Goal: Task Accomplishment & Management: Manage account settings

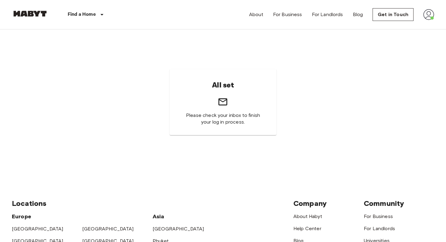
click at [430, 18] on img at bounding box center [428, 14] width 11 height 11
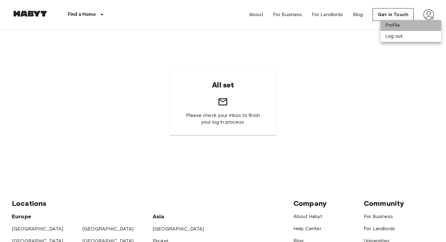
click at [401, 25] on li "Profile" at bounding box center [410, 25] width 61 height 11
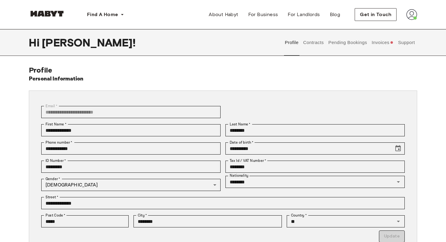
click at [387, 44] on button "Invoices" at bounding box center [382, 42] width 23 height 27
